Goal: Download file/media

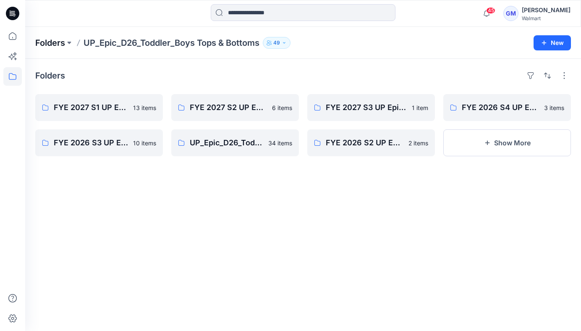
click at [52, 44] on p "Folders" at bounding box center [50, 43] width 30 height 12
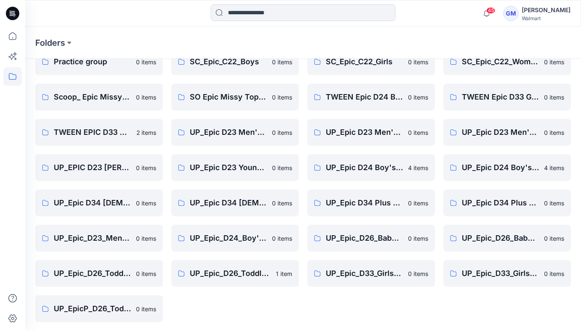
scroll to position [222, 0]
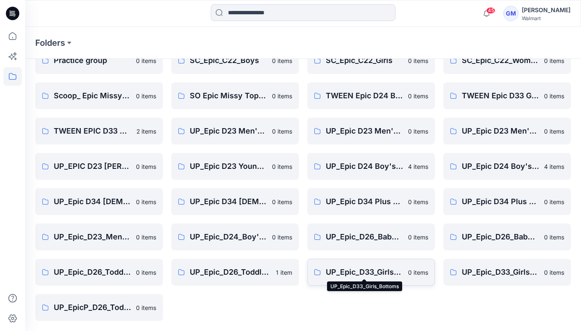
click at [392, 270] on p "UP_Epic_D33_Girls_Bottoms" at bounding box center [364, 272] width 77 height 12
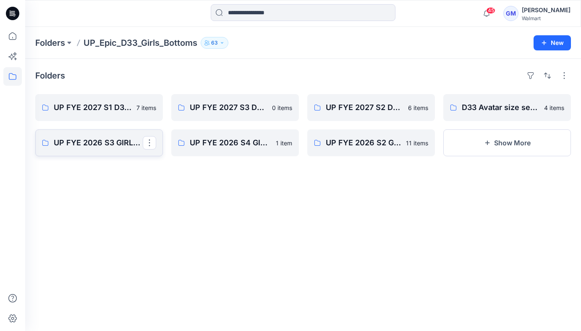
click at [102, 145] on p "UP FYE 2026 S3 GIRLS BOTTOMS" at bounding box center [98, 143] width 89 height 12
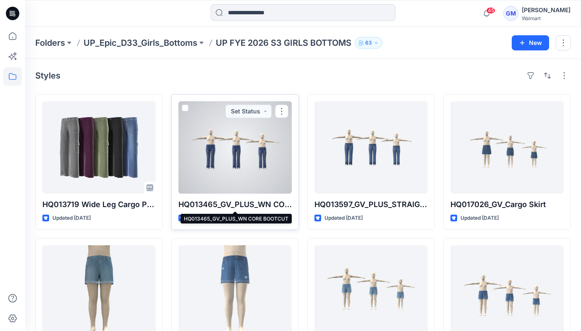
click at [254, 204] on p "HQ013465_GV_PLUS_WN CORE BOOTCUT" at bounding box center [234, 205] width 113 height 12
click at [256, 170] on div at bounding box center [234, 147] width 113 height 92
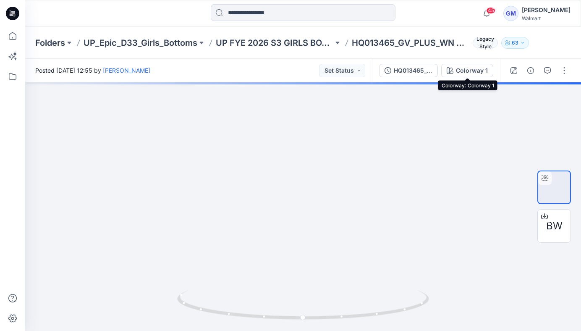
click at [457, 71] on div "Colorway 1" at bounding box center [472, 70] width 32 height 9
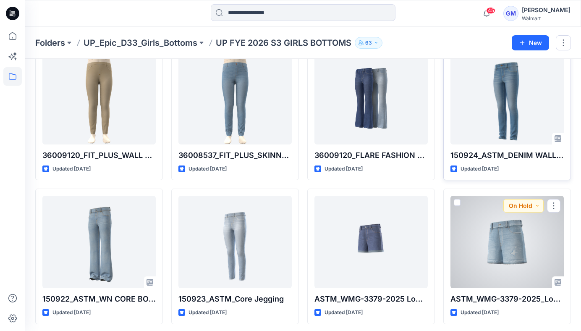
scroll to position [457, 0]
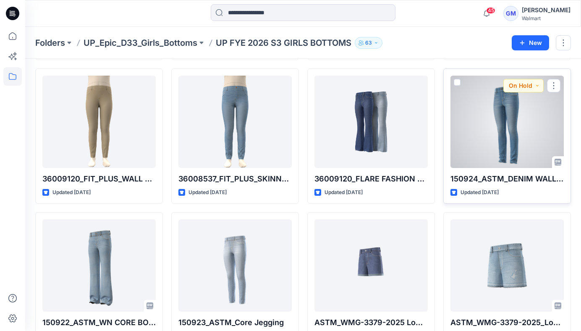
click at [517, 149] on div at bounding box center [506, 122] width 113 height 92
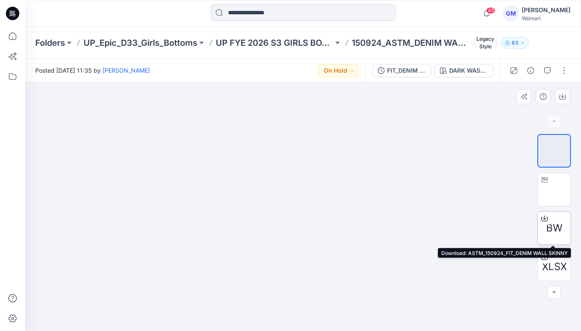
click at [544, 219] on icon at bounding box center [544, 218] width 7 height 7
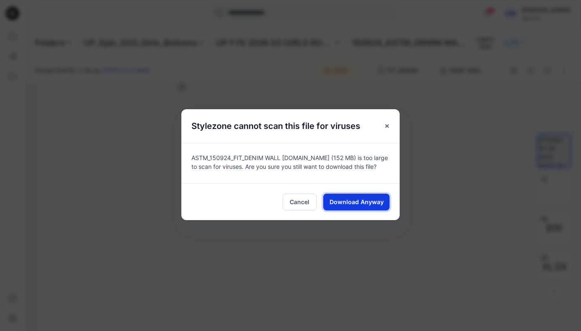
click at [356, 201] on span "Download Anyway" at bounding box center [357, 201] width 54 height 9
